Goal: Find specific page/section: Find specific page/section

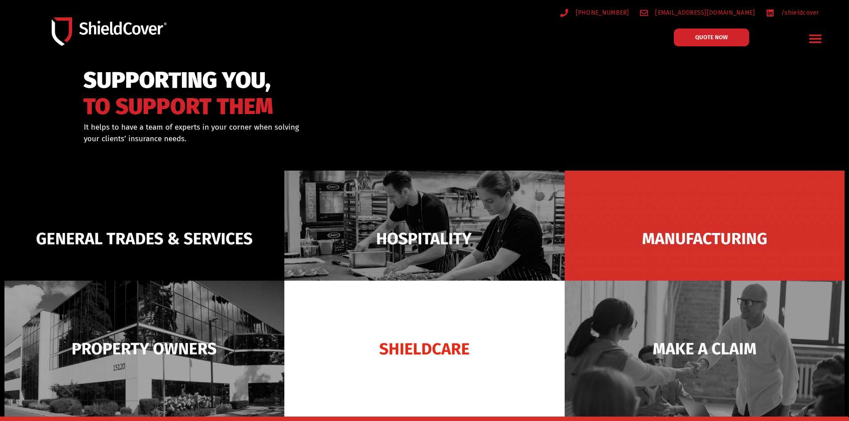
click at [813, 37] on icon "Menu Toggle" at bounding box center [815, 39] width 14 height 14
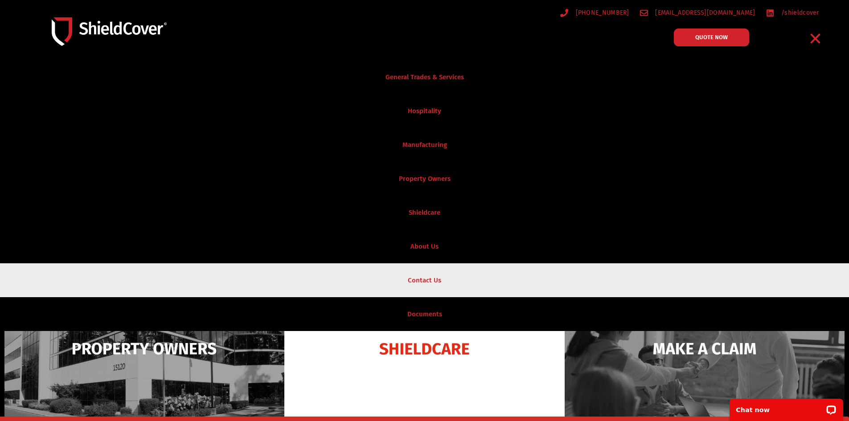
click at [437, 279] on link "Contact Us" at bounding box center [424, 280] width 849 height 34
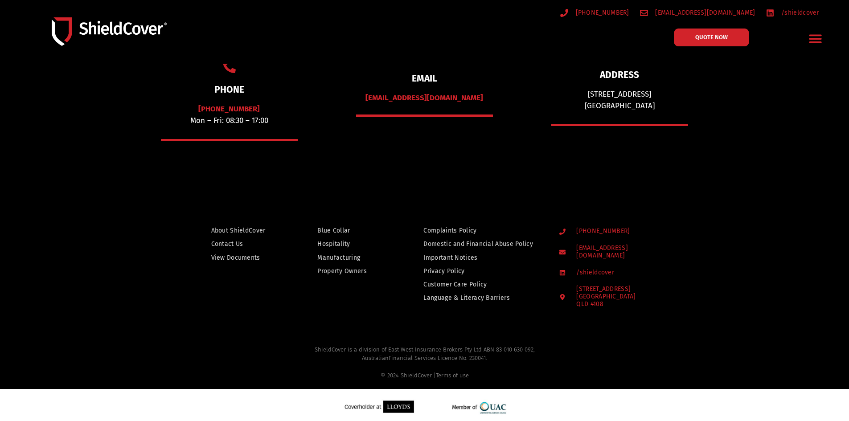
click at [220, 230] on span "About ShieldCover" at bounding box center [238, 230] width 54 height 11
